Goal: Find specific page/section: Find specific page/section

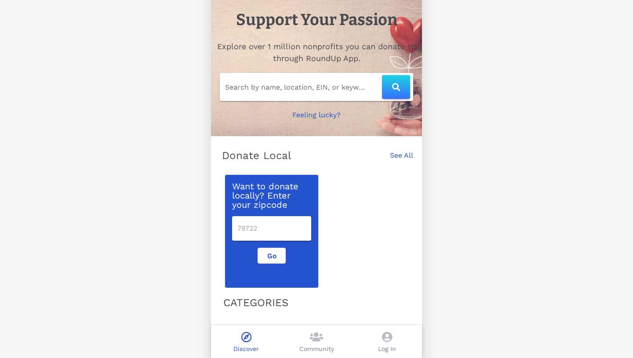
scroll to position [11, 0]
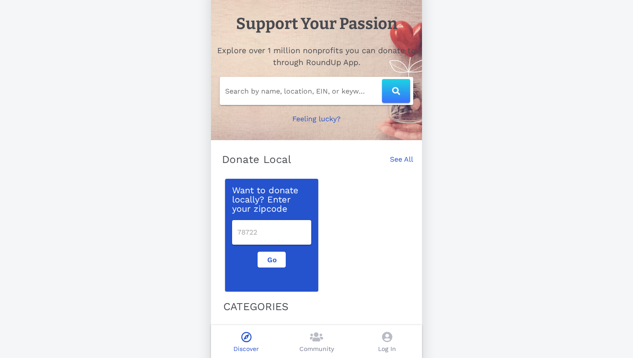
click at [260, 235] on input "number" at bounding box center [271, 233] width 69 height 14
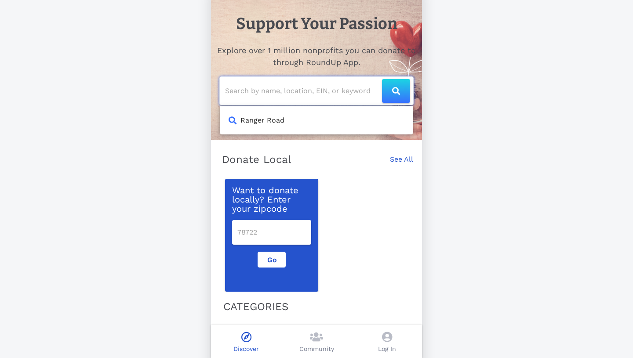
click at [315, 91] on input "text" at bounding box center [303, 91] width 157 height 14
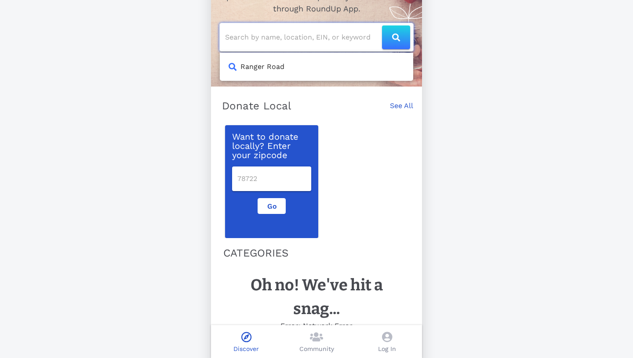
scroll to position [70, 0]
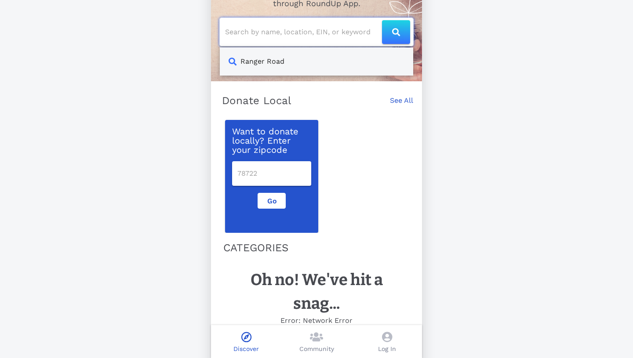
click at [279, 62] on div "Ranger Road" at bounding box center [263, 61] width 44 height 11
type input "Ranger Road"
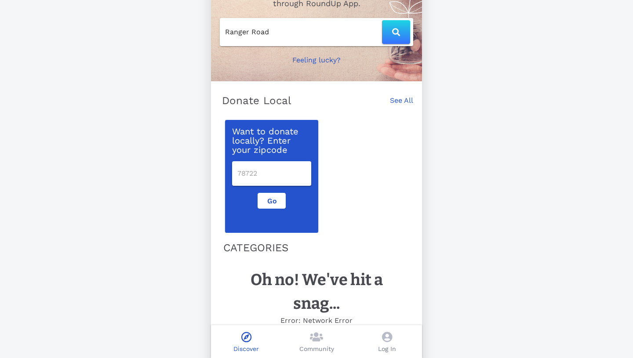
scroll to position [68, 0]
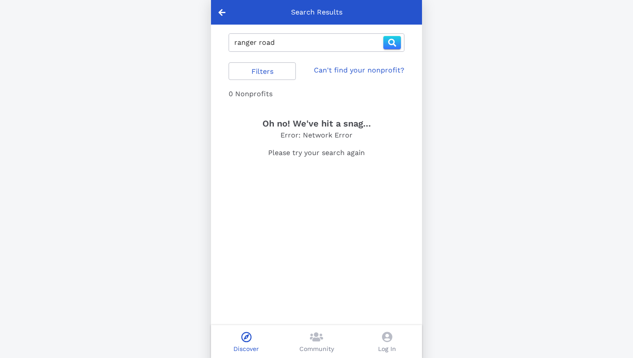
click at [219, 12] on icon at bounding box center [222, 12] width 7 height 8
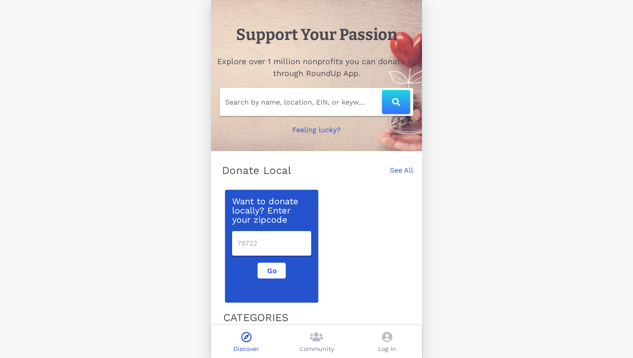
click at [298, 106] on input "Search by name, location, EIN, or keyword" at bounding box center [303, 102] width 157 height 14
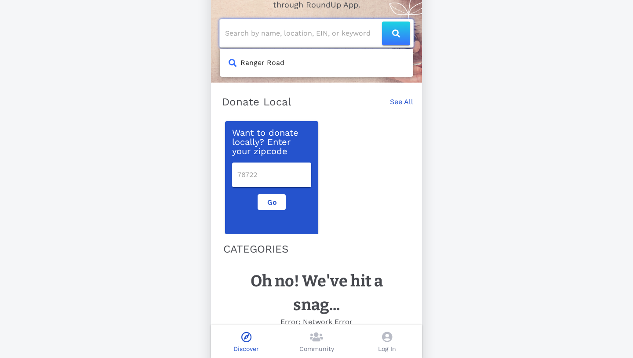
scroll to position [81, 0]
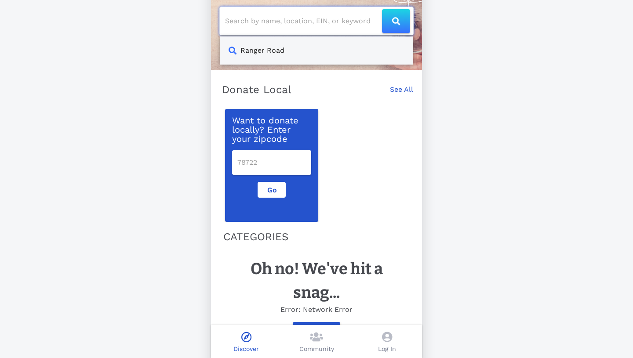
click at [278, 51] on div "Ranger Road" at bounding box center [263, 50] width 44 height 11
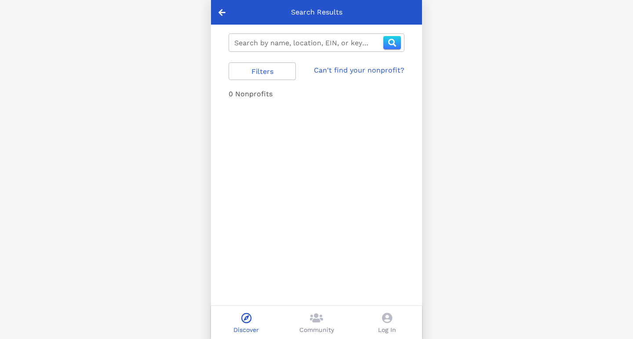
type input "ranger road"
